Goal: Task Accomplishment & Management: Manage account settings

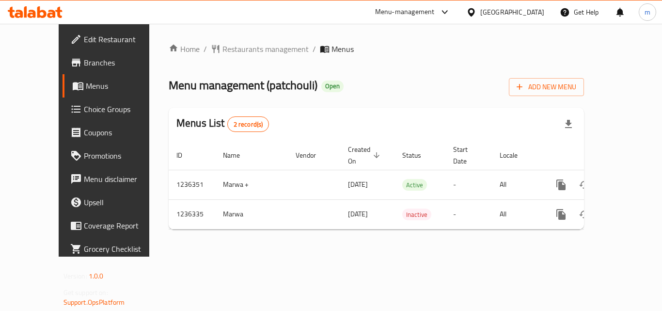
click at [435, 11] on div "Menu-management" at bounding box center [405, 12] width 60 height 12
click at [408, 81] on div "Restaurant-Management" at bounding box center [398, 84] width 76 height 11
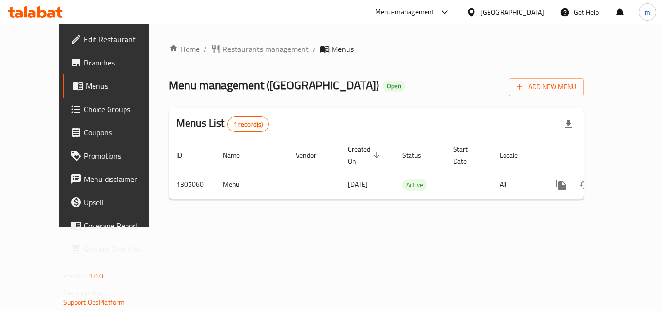
click at [425, 0] on div "Menu-management" at bounding box center [412, 11] width 91 height 23
click at [406, 13] on div "Menu-management" at bounding box center [405, 12] width 60 height 12
click at [369, 85] on div "Restaurant-Management" at bounding box center [353, 84] width 76 height 11
drag, startPoint x: 406, startPoint y: 11, endPoint x: 382, endPoint y: 23, distance: 26.7
click at [406, 7] on div "Menu-management" at bounding box center [405, 12] width 60 height 12
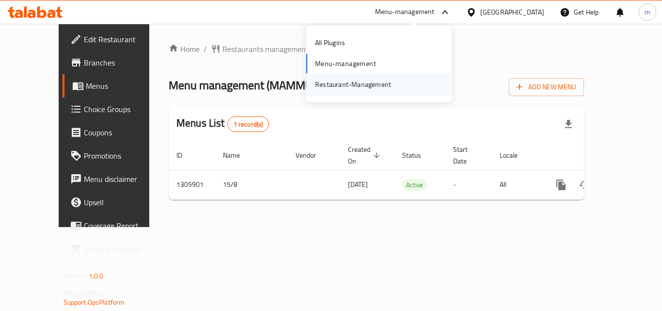
click at [365, 83] on div "Restaurant-Management" at bounding box center [353, 84] width 76 height 11
click at [395, 8] on div "Menu-management" at bounding box center [405, 12] width 60 height 12
click at [347, 81] on div "Restaurant-Management" at bounding box center [353, 84] width 76 height 11
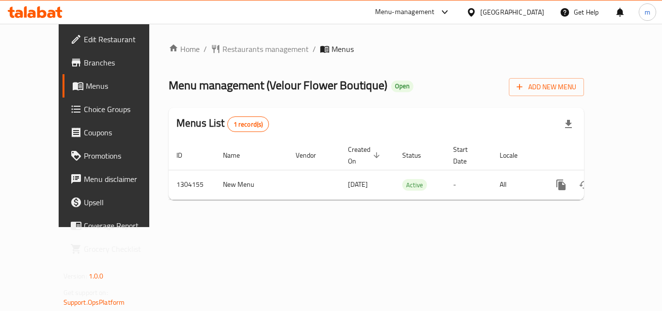
click at [435, 8] on div "Menu-management" at bounding box center [405, 12] width 60 height 12
click at [391, 82] on div "Restaurant-Management" at bounding box center [399, 84] width 76 height 11
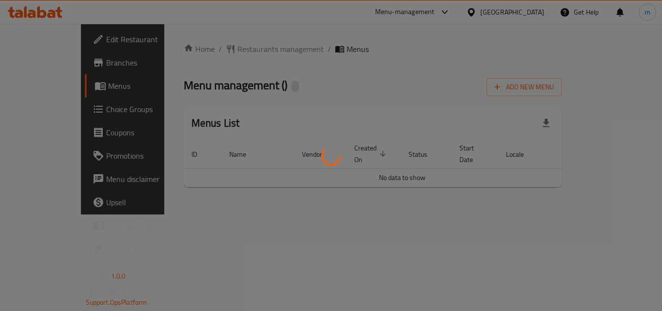
click at [439, 13] on div at bounding box center [331, 155] width 662 height 311
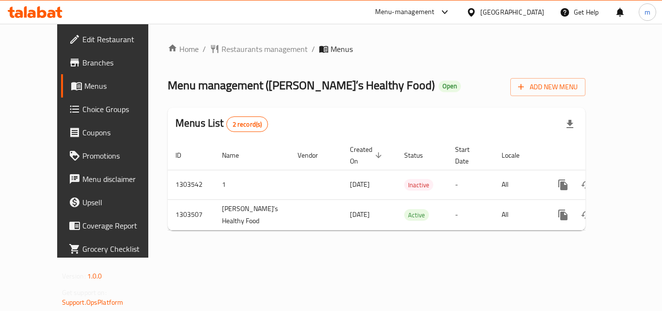
click at [418, 9] on div "Menu-management" at bounding box center [405, 12] width 60 height 12
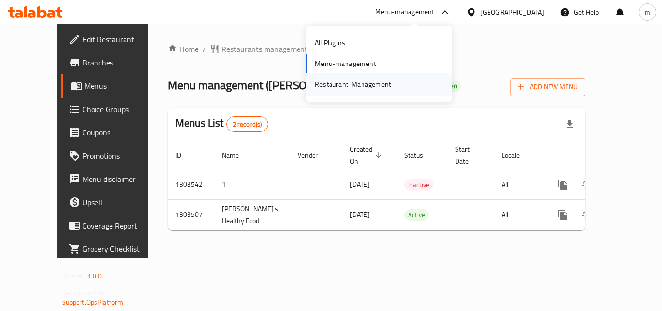
click at [360, 81] on div "Restaurant-Management" at bounding box center [353, 84] width 76 height 11
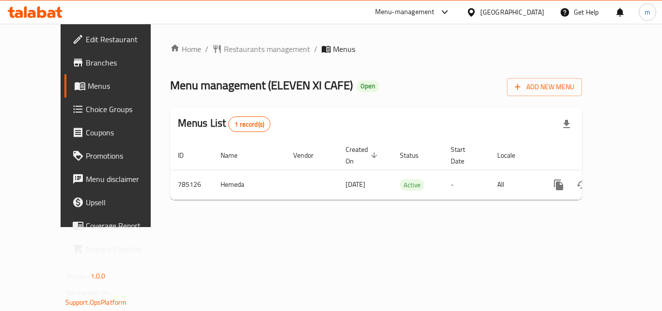
click at [387, 11] on div "Menu-management" at bounding box center [405, 12] width 60 height 12
click at [370, 81] on div "Restaurant-Management" at bounding box center [353, 84] width 76 height 11
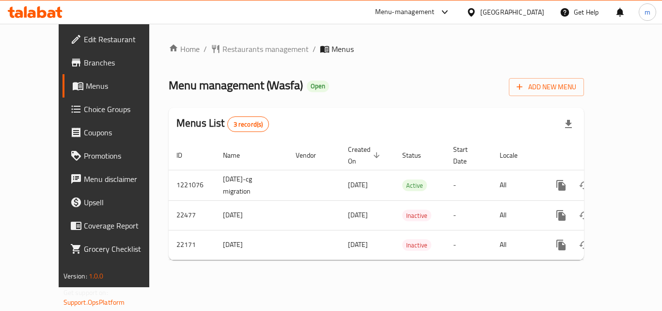
click at [432, 1] on div "Menu-management" at bounding box center [412, 11] width 91 height 23
click at [435, 15] on div "Menu-management" at bounding box center [405, 12] width 60 height 12
click at [412, 81] on div "Restaurant-Management" at bounding box center [393, 84] width 76 height 11
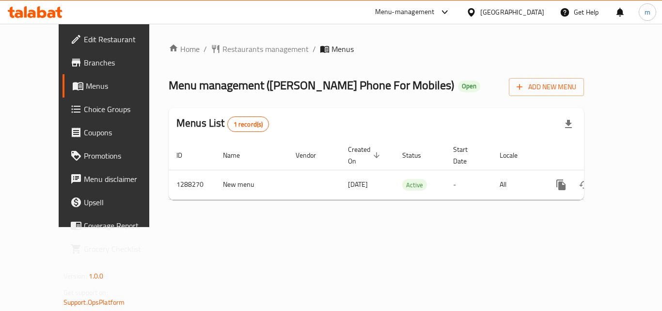
click at [457, 2] on div "Menu-management" at bounding box center [412, 11] width 91 height 23
click at [435, 9] on div "Menu-management" at bounding box center [405, 12] width 60 height 12
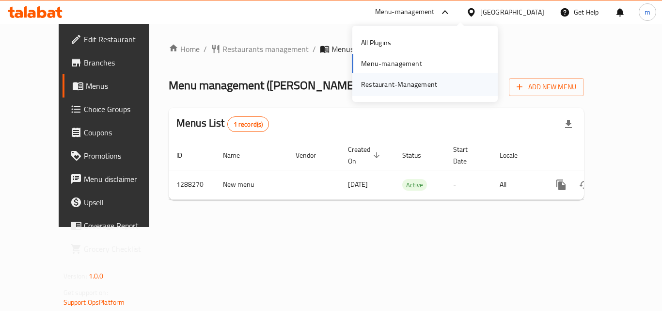
click at [407, 81] on div "Restaurant-Management" at bounding box center [399, 84] width 76 height 11
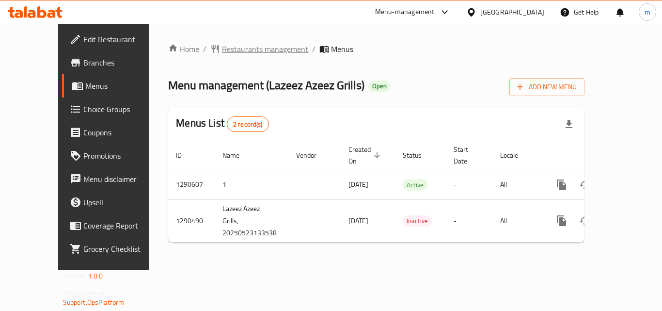
click at [222, 48] on span "Restaurants management" at bounding box center [265, 49] width 86 height 12
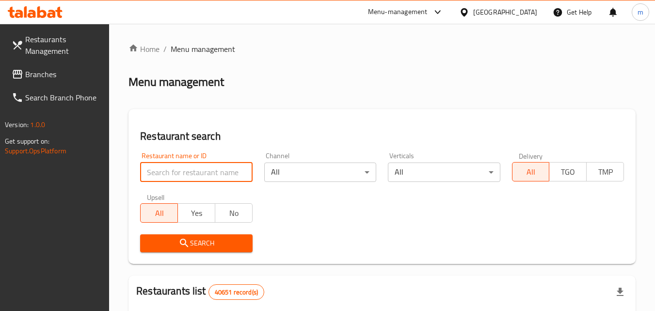
click at [181, 164] on input "search" at bounding box center [196, 171] width 112 height 19
paste input "698276"
type input "698276"
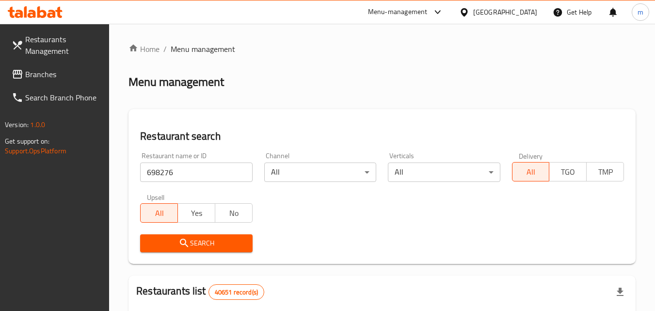
click at [190, 244] on span "Search" at bounding box center [196, 243] width 96 height 12
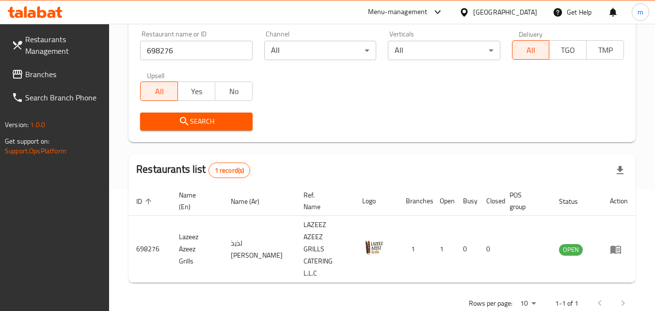
click at [50, 80] on span "Branches" at bounding box center [63, 74] width 77 height 12
